Goal: Task Accomplishment & Management: Manage account settings

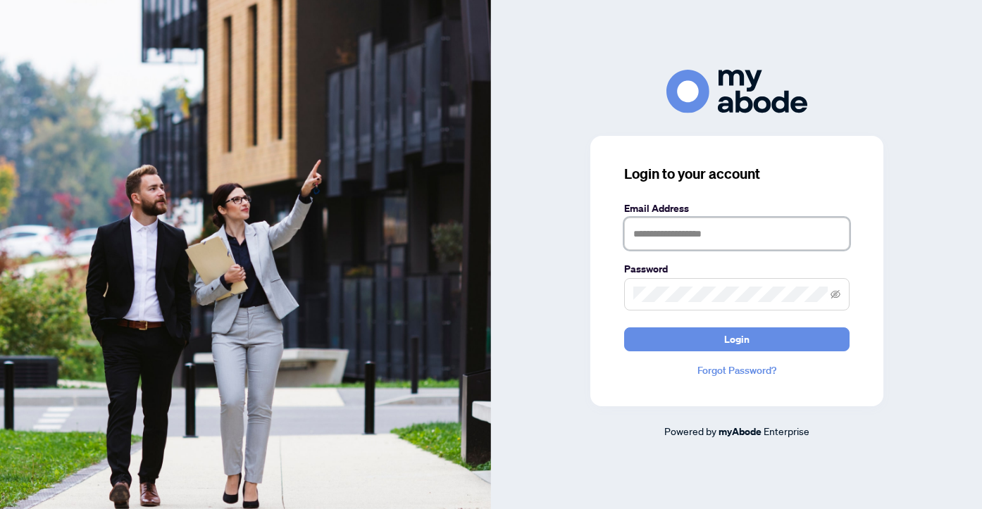
type input "**********"
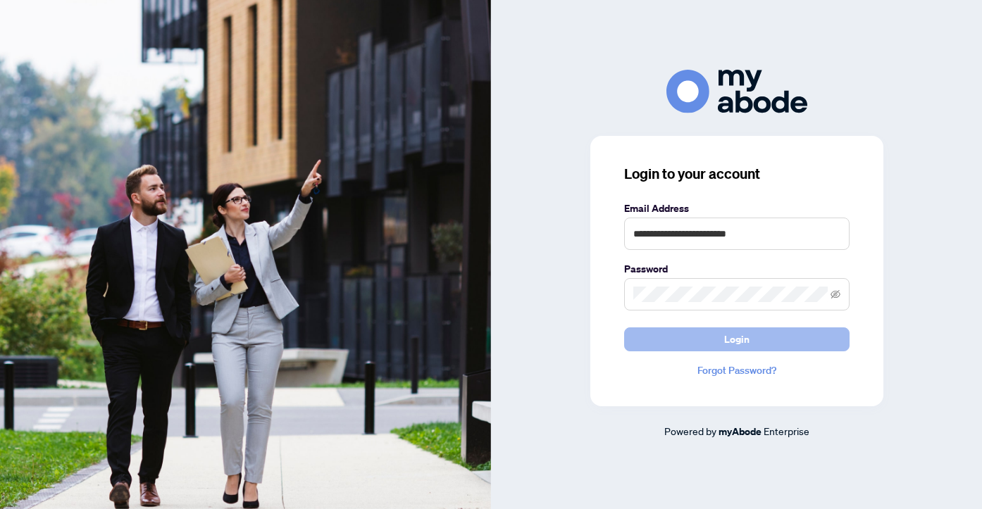
click at [707, 337] on button "Login" at bounding box center [736, 339] width 225 height 24
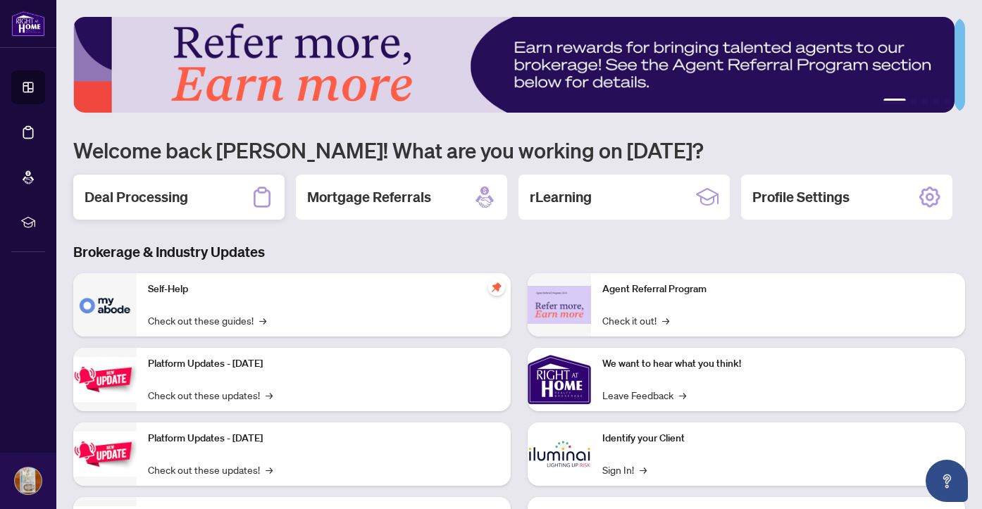
click at [168, 205] on h2 "Deal Processing" at bounding box center [137, 197] width 104 height 20
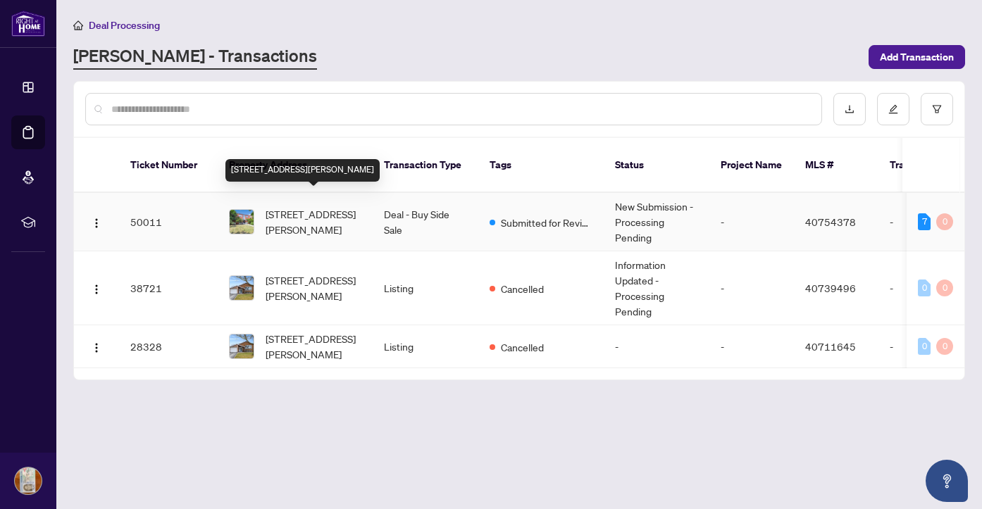
click at [319, 206] on span "[STREET_ADDRESS][PERSON_NAME]" at bounding box center [313, 221] width 96 height 31
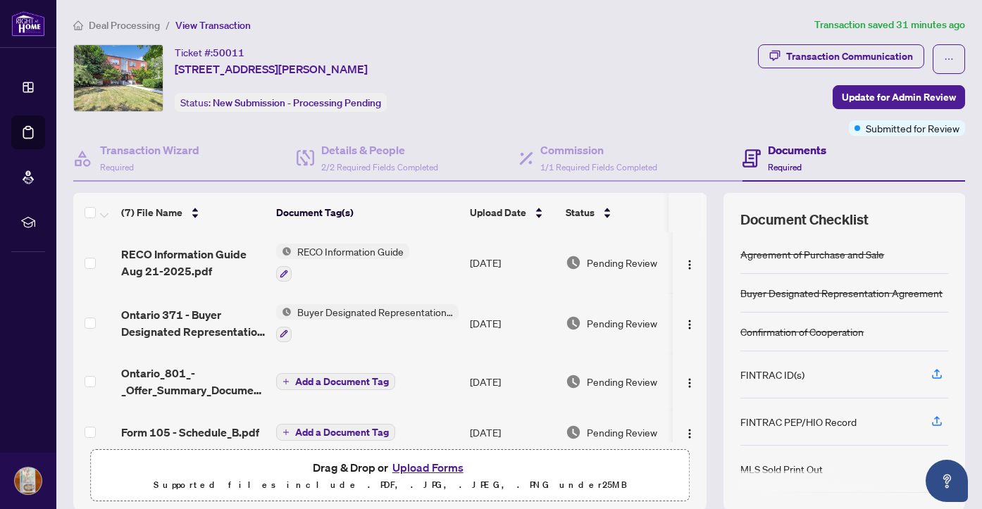
scroll to position [22, 0]
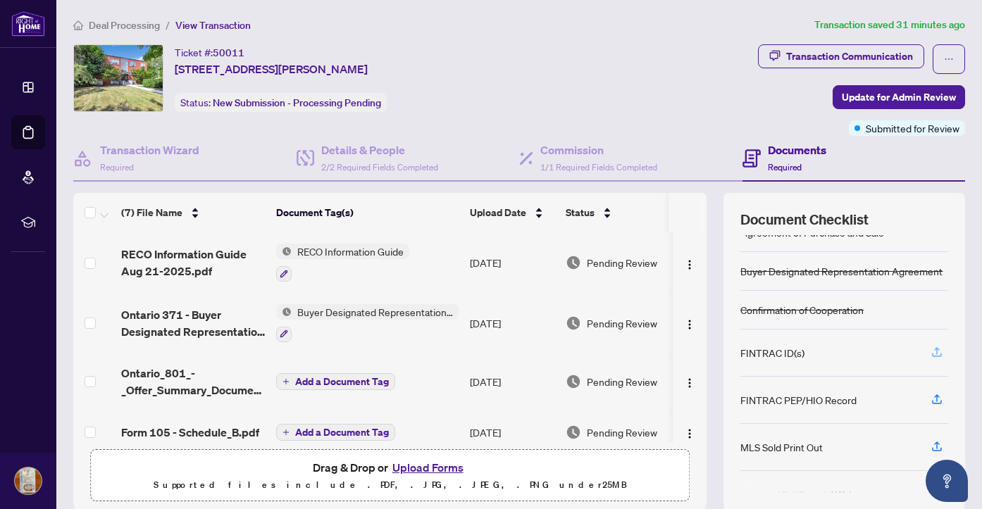
click at [930, 355] on icon "button" at bounding box center [936, 352] width 13 height 13
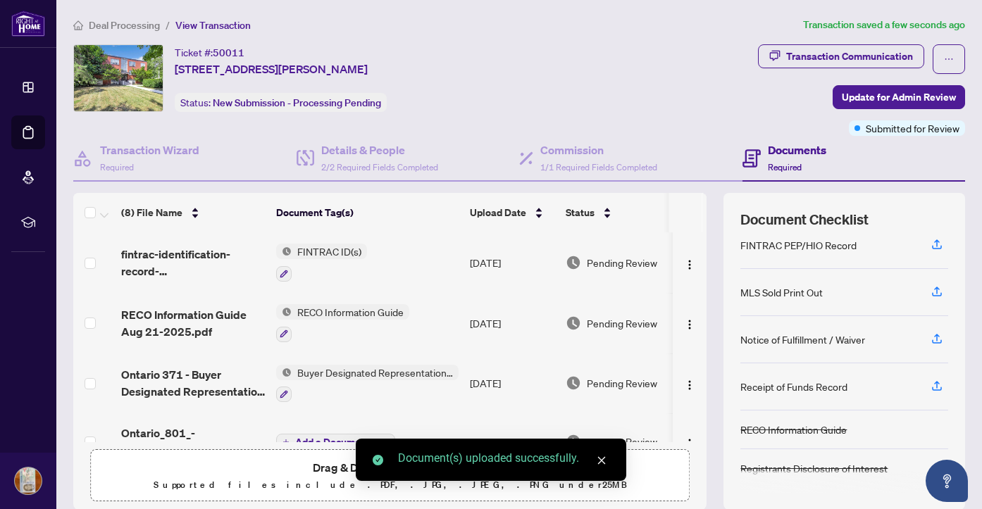
scroll to position [77, 0]
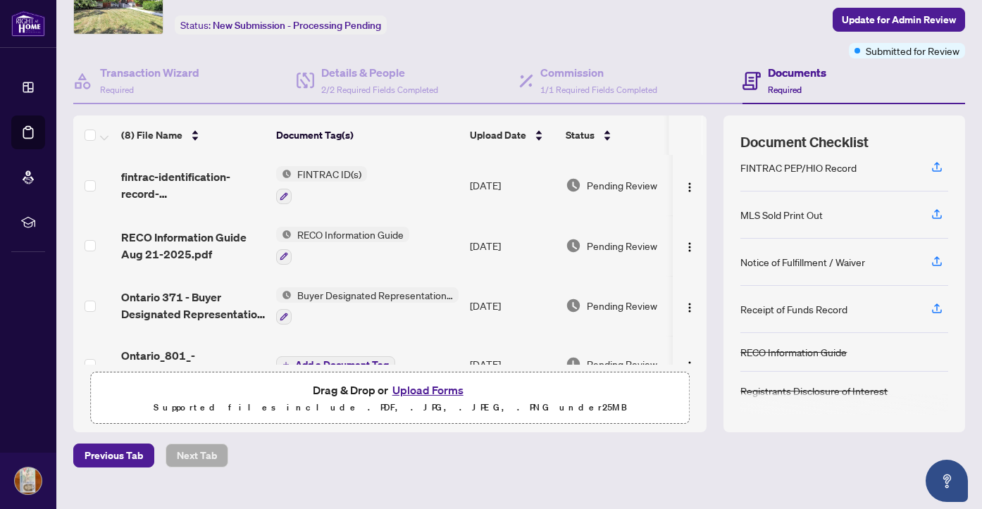
click at [415, 387] on button "Upload Forms" at bounding box center [428, 390] width 80 height 18
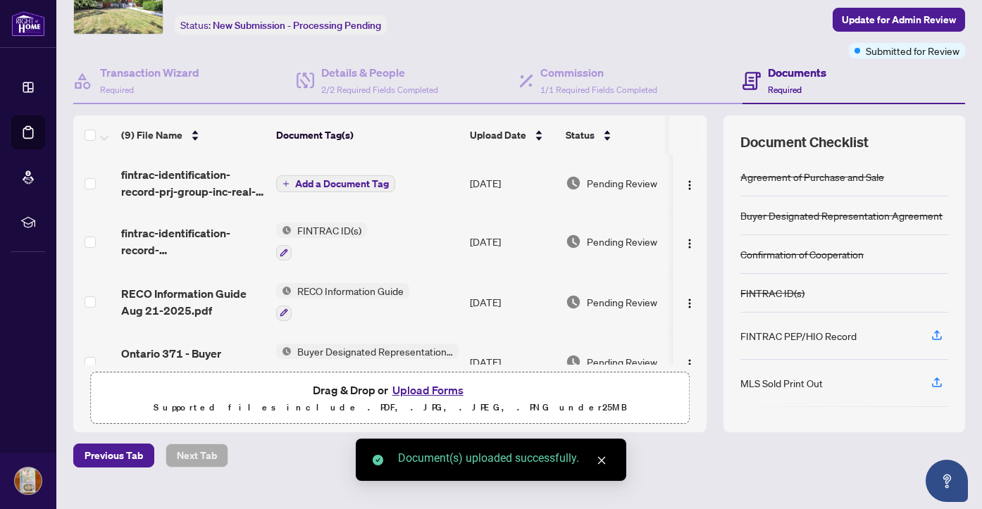
click at [332, 185] on span "Add a Document Tag" at bounding box center [342, 184] width 94 height 10
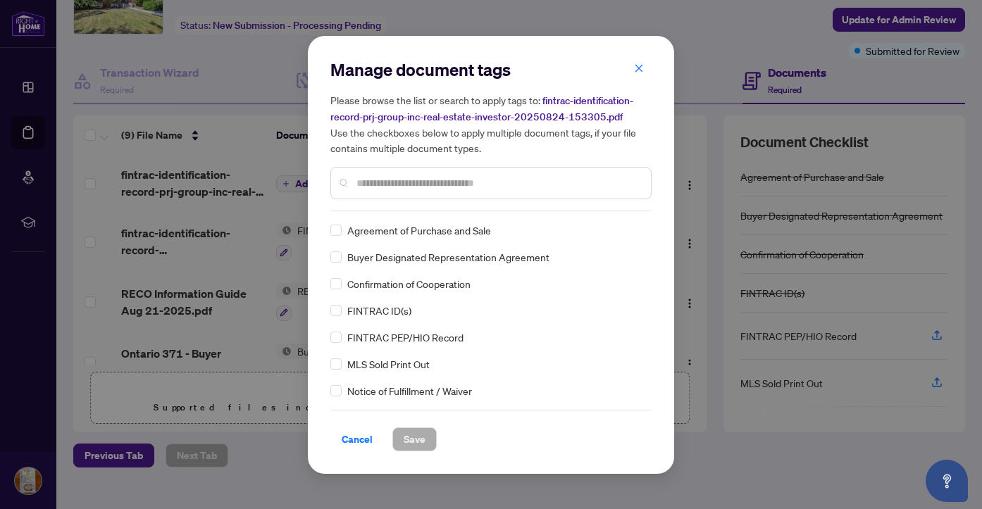
click at [386, 184] on input "text" at bounding box center [497, 182] width 283 height 15
type input "*"
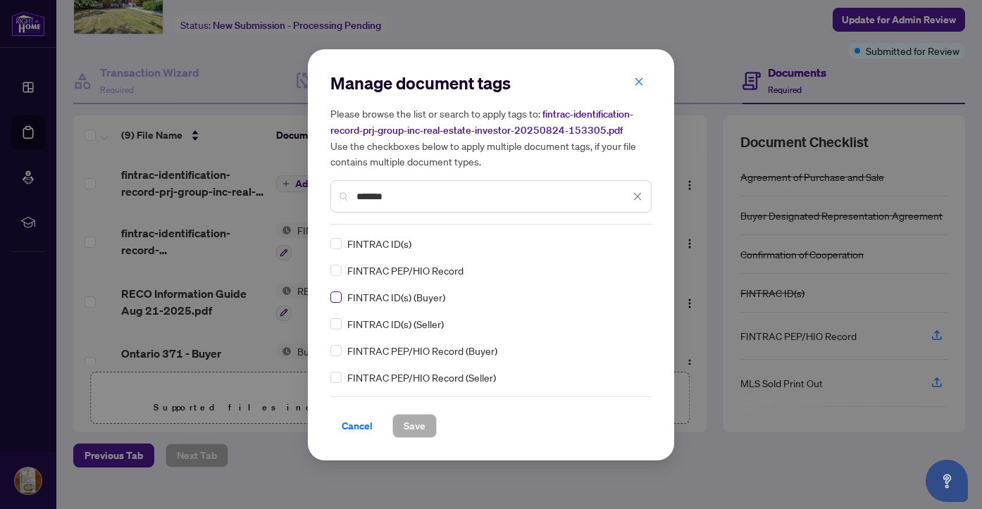
type input "*******"
click at [411, 425] on span "Save" at bounding box center [415, 426] width 22 height 23
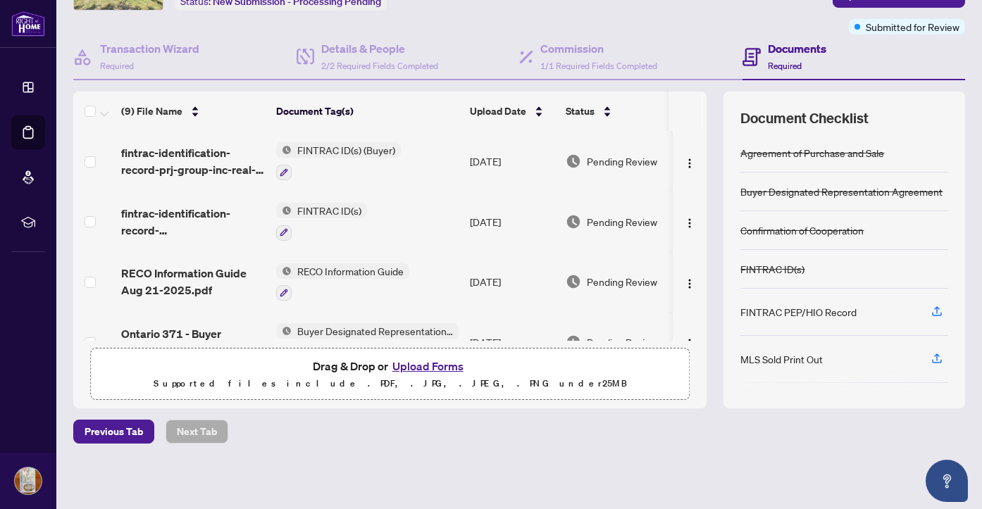
scroll to position [0, 0]
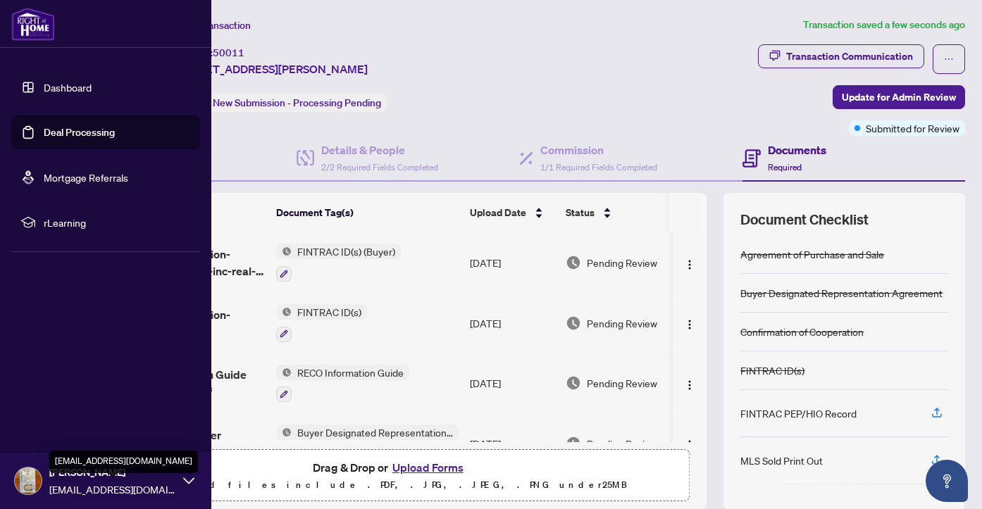
click at [118, 489] on span "[EMAIL_ADDRESS][DOMAIN_NAME]" at bounding box center [112, 489] width 127 height 15
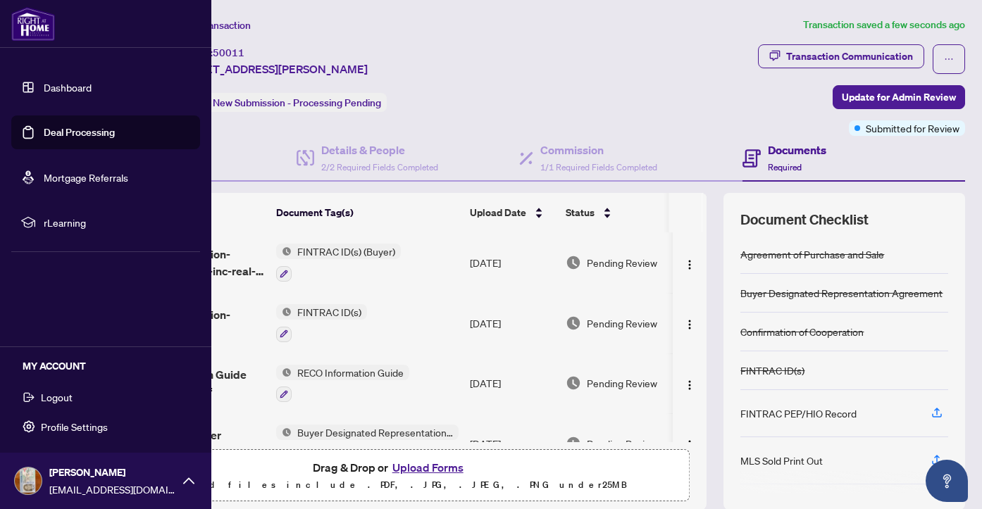
click at [54, 399] on span "Logout" at bounding box center [57, 397] width 32 height 23
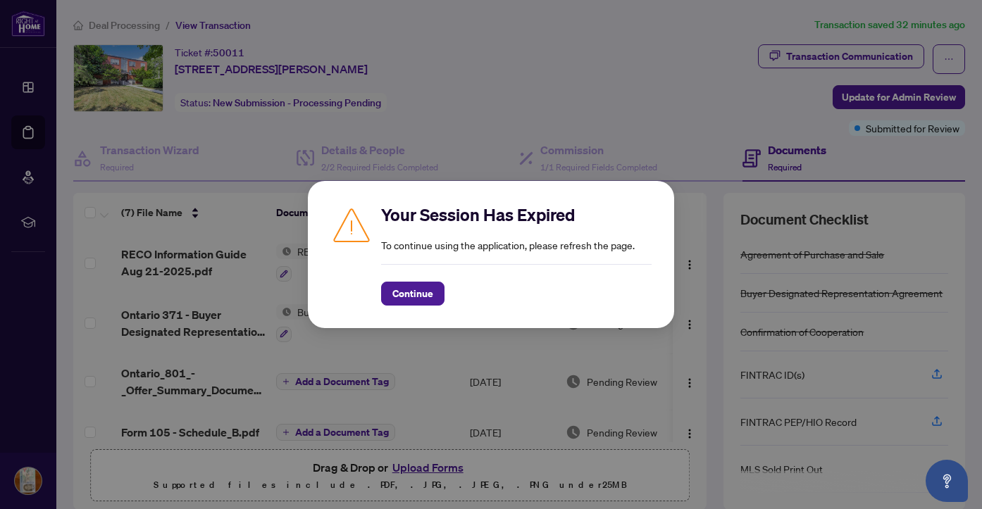
scroll to position [199, 0]
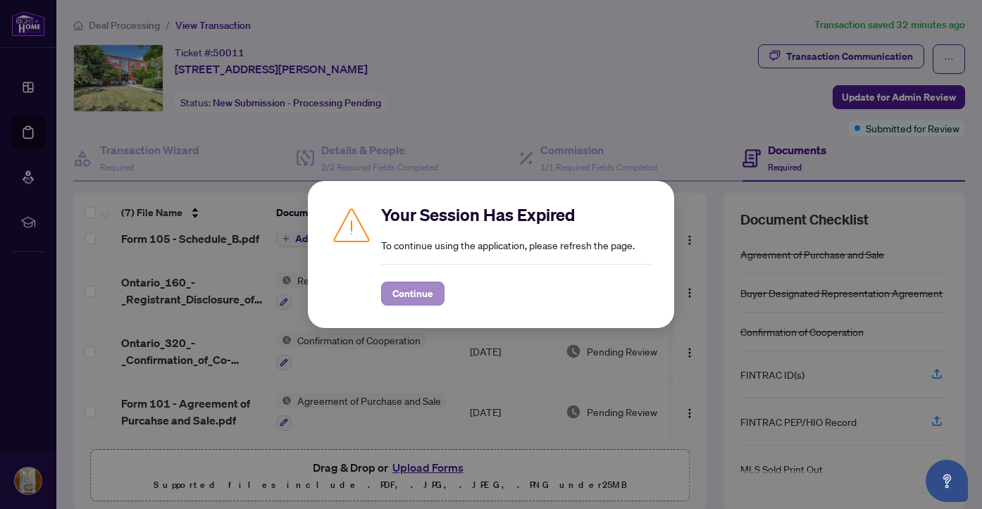
click at [411, 296] on span "Continue" at bounding box center [412, 293] width 41 height 23
